Goal: Information Seeking & Learning: Find specific fact

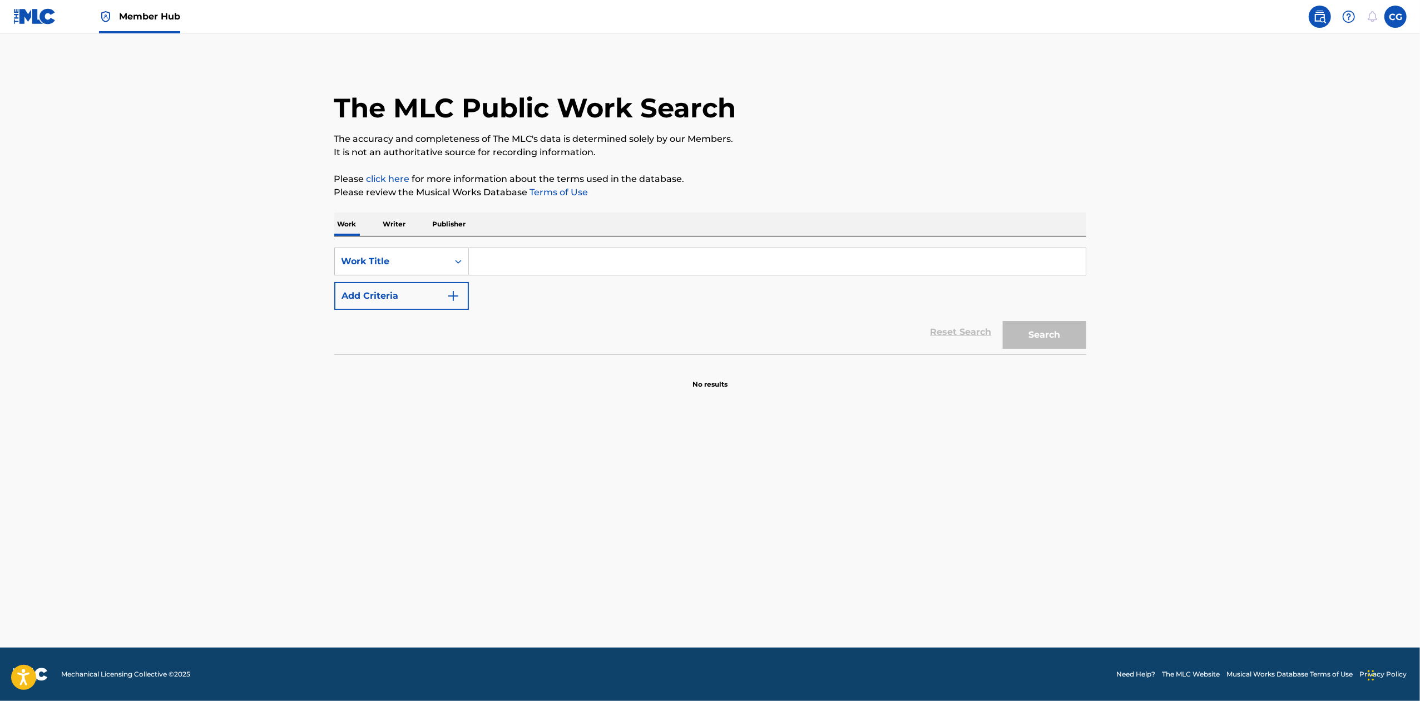
click at [512, 274] on input "Search Form" at bounding box center [777, 261] width 617 height 27
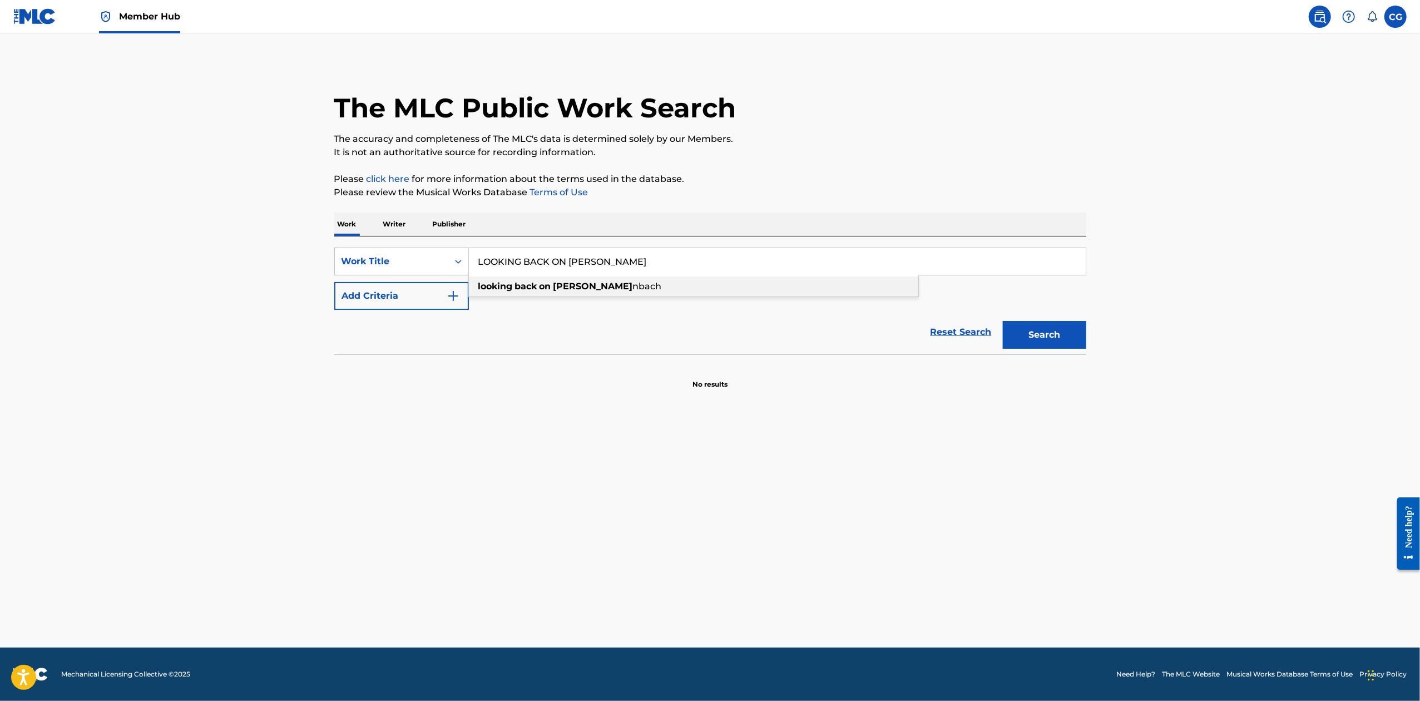
click at [551, 292] on div "looking back on [PERSON_NAME] nbach" at bounding box center [694, 287] width 450 height 20
type input "looking back on [GEOGRAPHIC_DATA]"
click at [443, 306] on button "Add Criteria" at bounding box center [401, 296] width 135 height 28
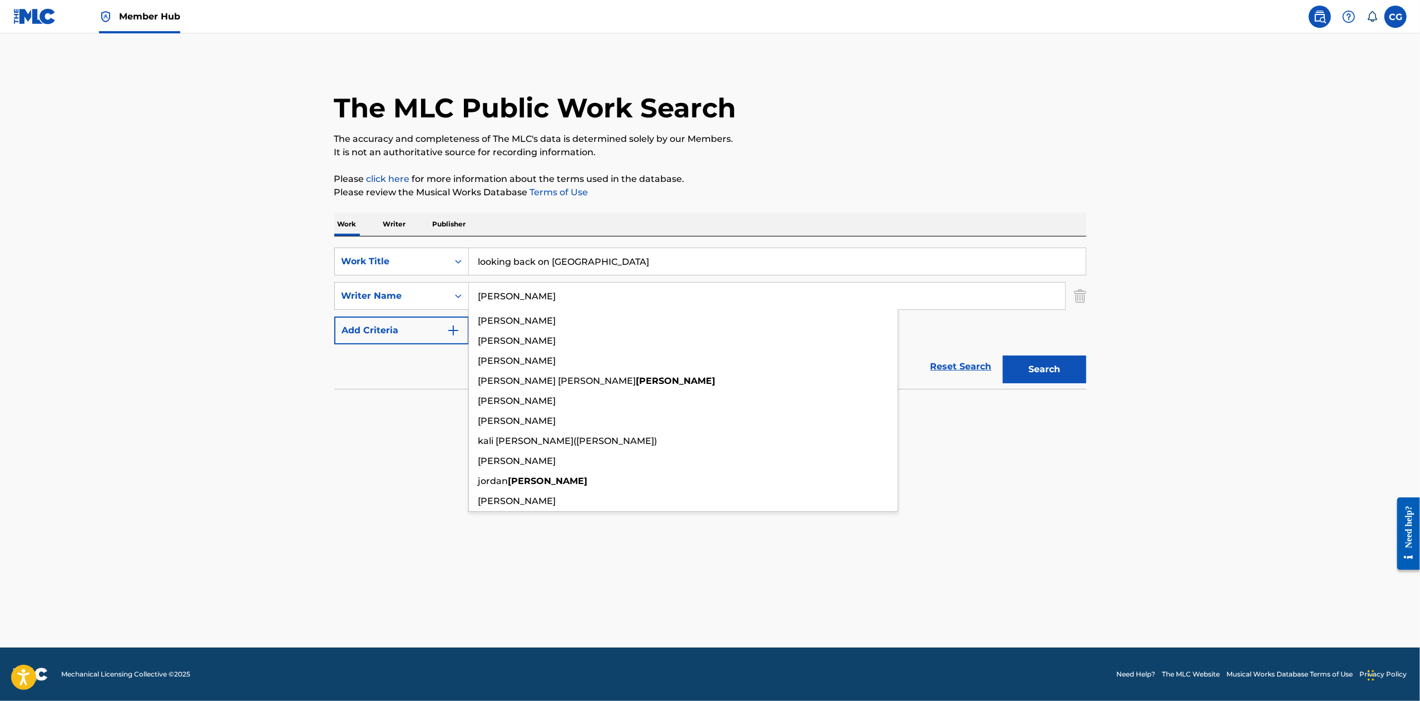
type input "[PERSON_NAME]"
click at [1003, 356] on button "Search" at bounding box center [1044, 370] width 83 height 28
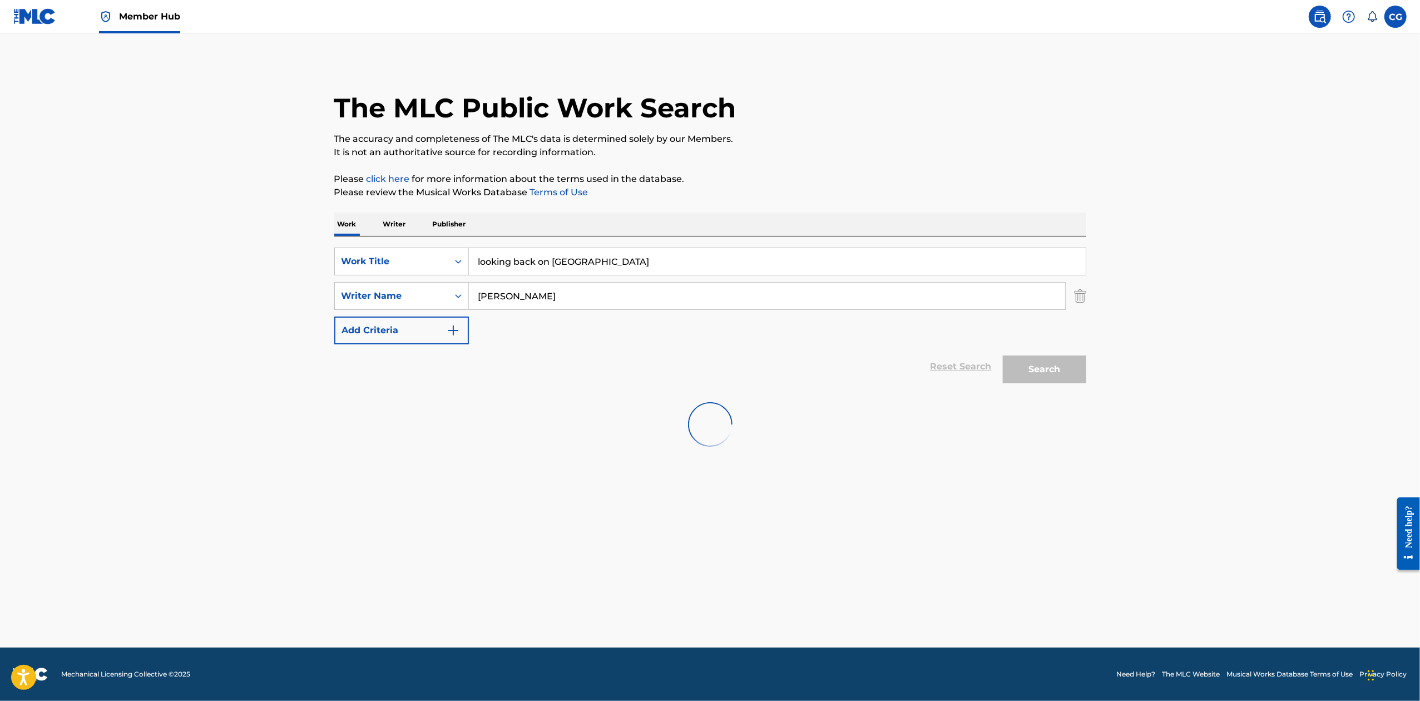
click at [595, 286] on input "[PERSON_NAME]" at bounding box center [767, 296] width 596 height 27
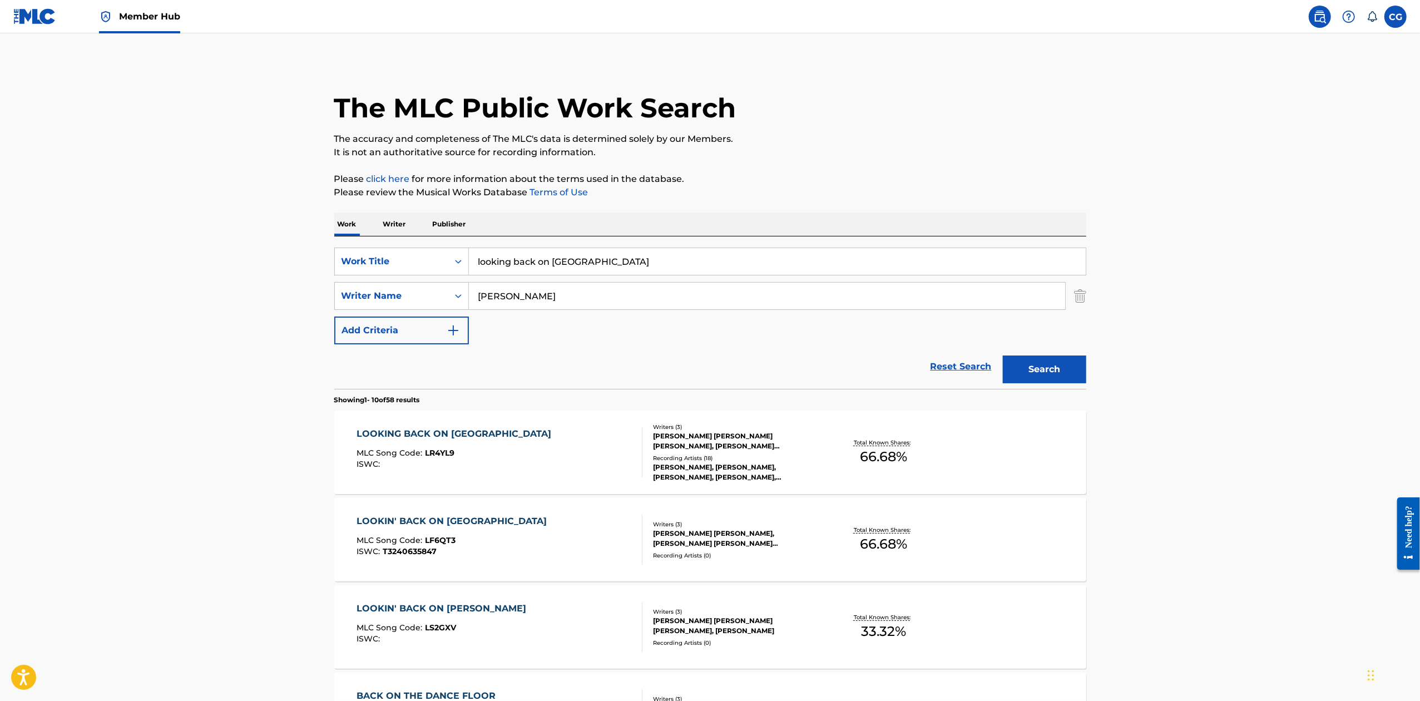
click at [477, 432] on div "LOOKING BACK ON [GEOGRAPHIC_DATA]" at bounding box center [457, 433] width 200 height 13
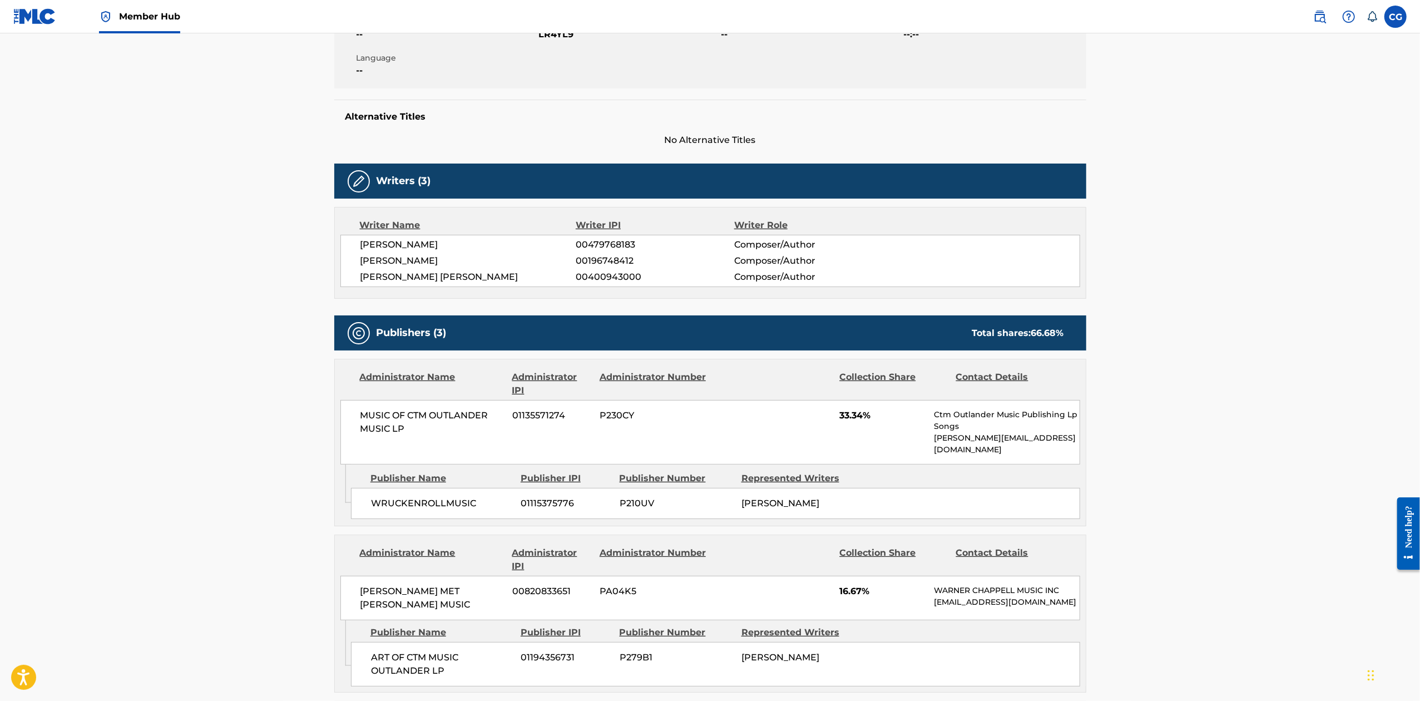
scroll to position [148, 0]
